Goal: Task Accomplishment & Management: Manage account settings

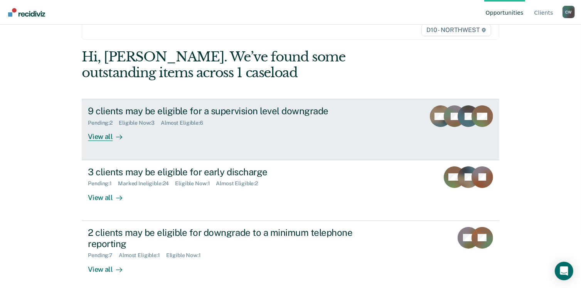
scroll to position [58, 0]
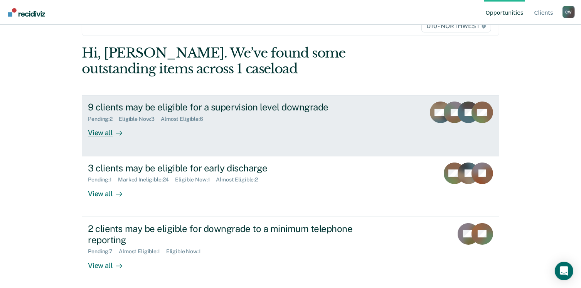
click at [209, 144] on link "9 clients may be eligible for a supervision level downgrade Pending : 2 Eligibl…" at bounding box center [290, 125] width 417 height 61
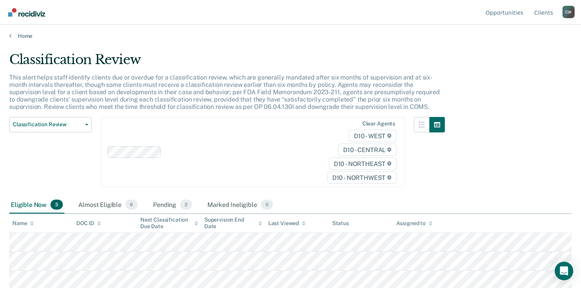
scroll to position [2, 0]
click at [118, 208] on div "Almost Eligible 6" at bounding box center [108, 204] width 62 height 17
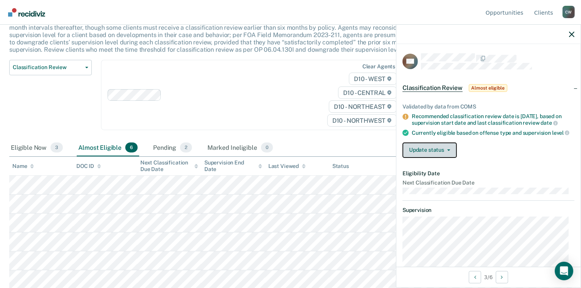
click at [420, 158] on button "Update status" at bounding box center [430, 149] width 54 height 15
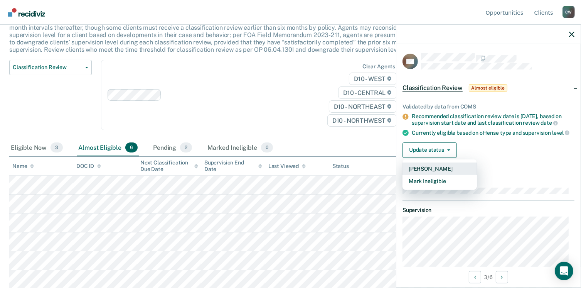
click at [415, 175] on button "[PERSON_NAME]" at bounding box center [440, 168] width 74 height 12
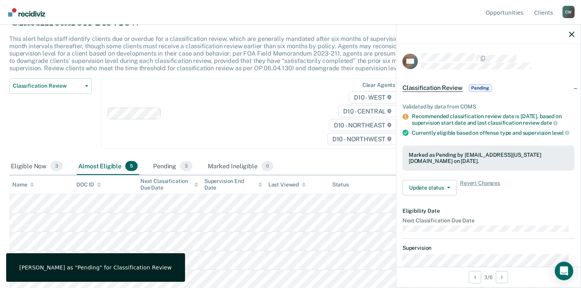
click at [53, 122] on div "Classification Review Classification Review Early Discharge Minimum Telephone R…" at bounding box center [50, 118] width 83 height 80
click at [573, 33] on icon "button" at bounding box center [571, 34] width 5 height 5
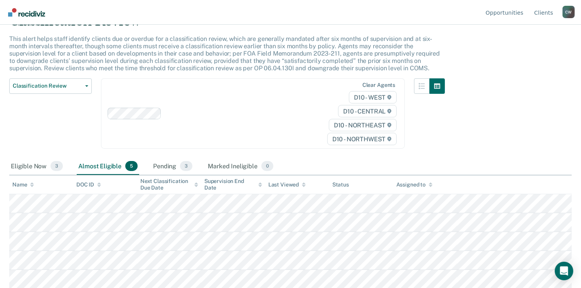
click at [508, 129] on div "Classification Review This alert helps staff identify clients due or overdue fo…" at bounding box center [290, 101] width 563 height 177
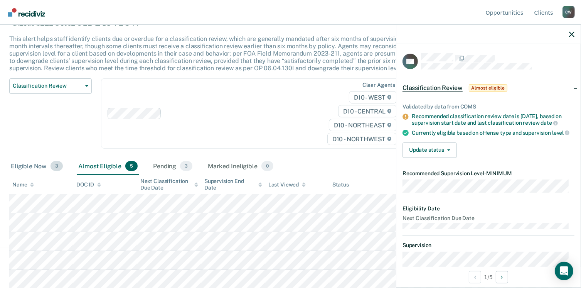
click at [26, 170] on div "Eligible Now 3" at bounding box center [36, 166] width 55 height 17
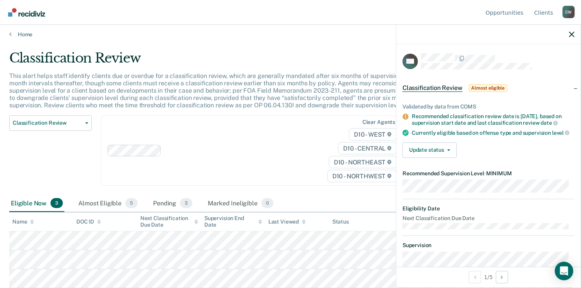
scroll to position [2, 0]
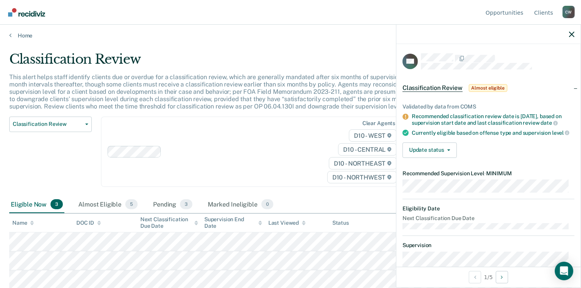
click at [47, 206] on div "Eligible Now 3" at bounding box center [36, 204] width 55 height 17
click at [570, 34] on icon "button" at bounding box center [571, 34] width 5 height 5
